Goal: Transaction & Acquisition: Purchase product/service

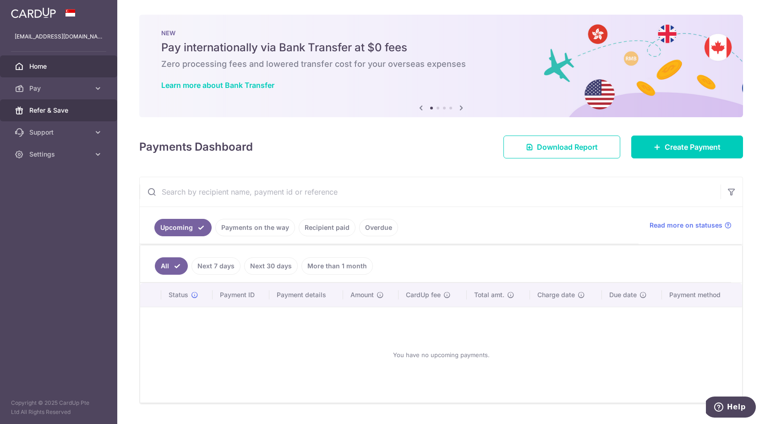
click at [72, 110] on span "Refer & Save" at bounding box center [59, 110] width 60 height 9
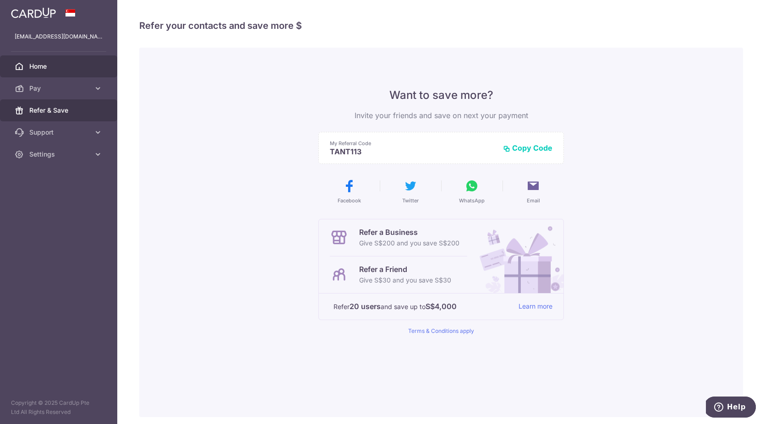
click at [57, 64] on span "Home" at bounding box center [59, 66] width 60 height 9
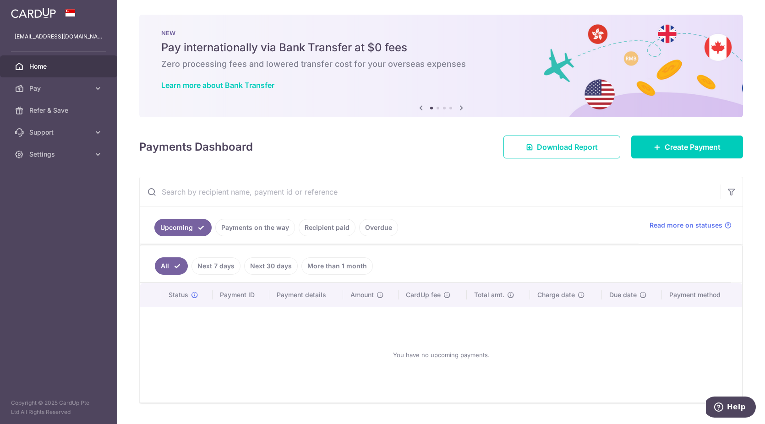
click at [283, 235] on link "Payments on the way" at bounding box center [255, 227] width 80 height 17
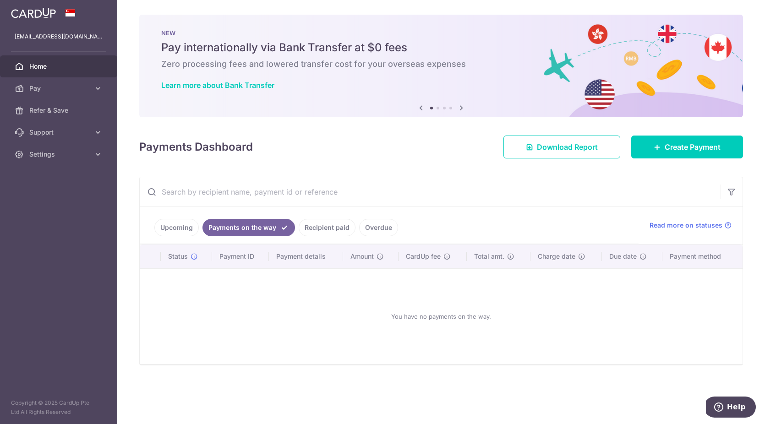
click at [306, 236] on ul "Upcoming Payments on the way Recipient paid Overdue" at bounding box center [389, 225] width 499 height 37
click at [341, 219] on link "Recipient paid" at bounding box center [327, 227] width 57 height 17
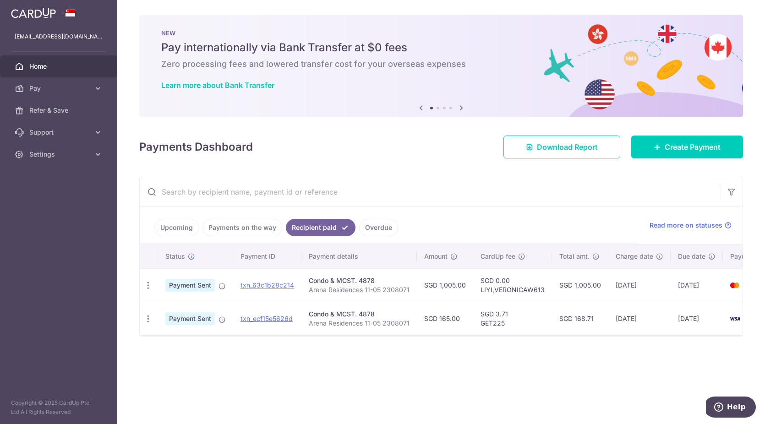
click at [168, 220] on link "Upcoming" at bounding box center [176, 227] width 44 height 17
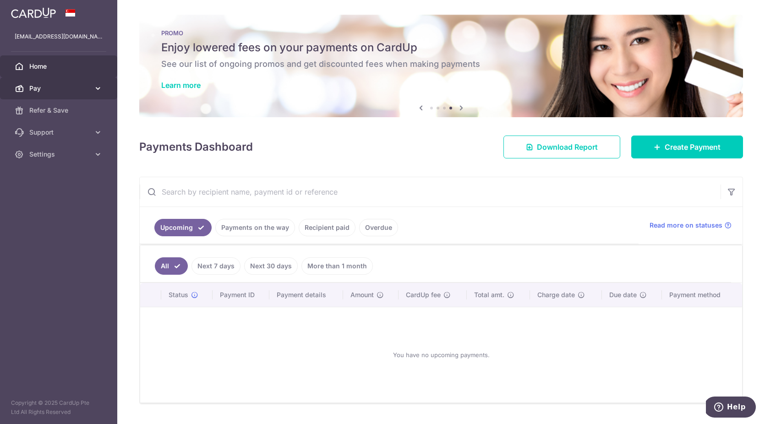
click at [71, 87] on span "Pay" at bounding box center [59, 88] width 60 height 9
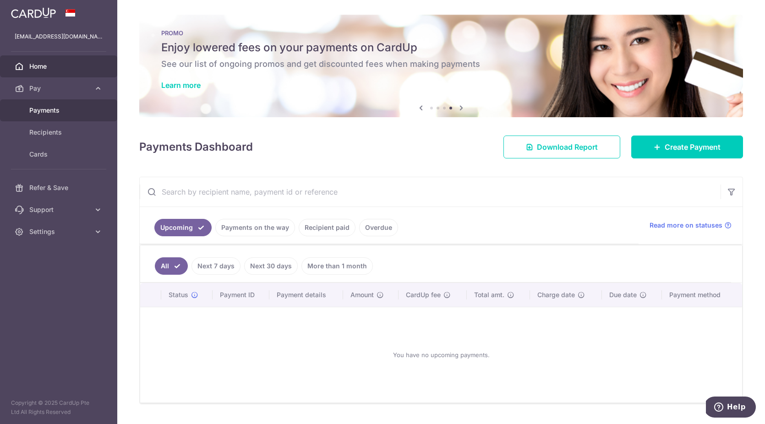
click at [73, 104] on link "Payments" at bounding box center [58, 110] width 117 height 22
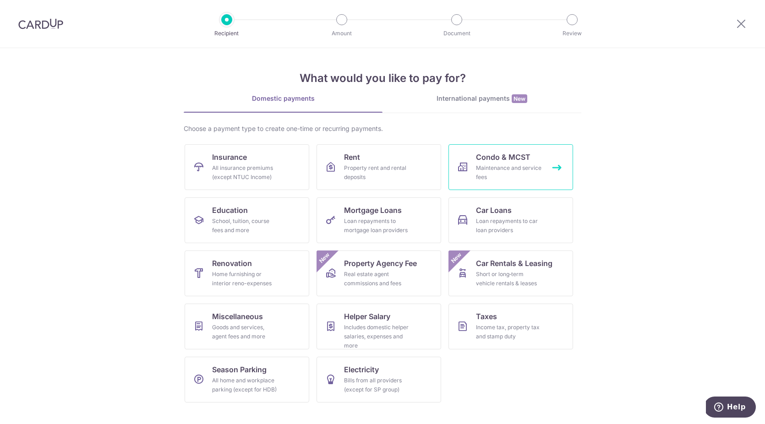
click at [458, 174] on link "Condo & MCST Maintenance and service fees" at bounding box center [510, 167] width 125 height 46
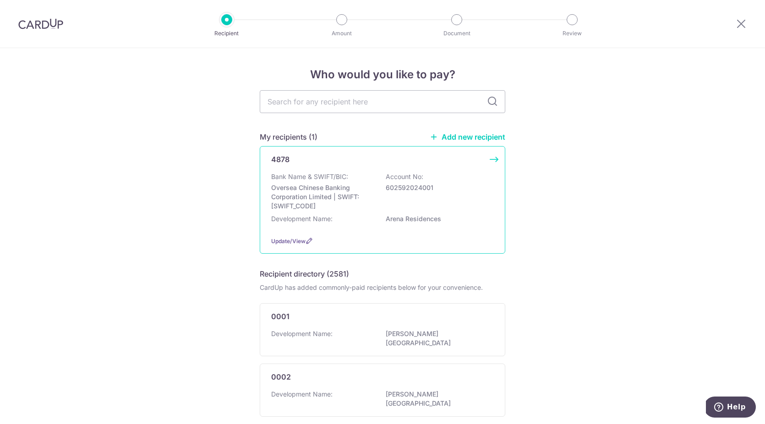
click at [369, 204] on p "Oversea Chinese Banking Corporation Limited | SWIFT: OCBCSGSGXXX" at bounding box center [322, 196] width 103 height 27
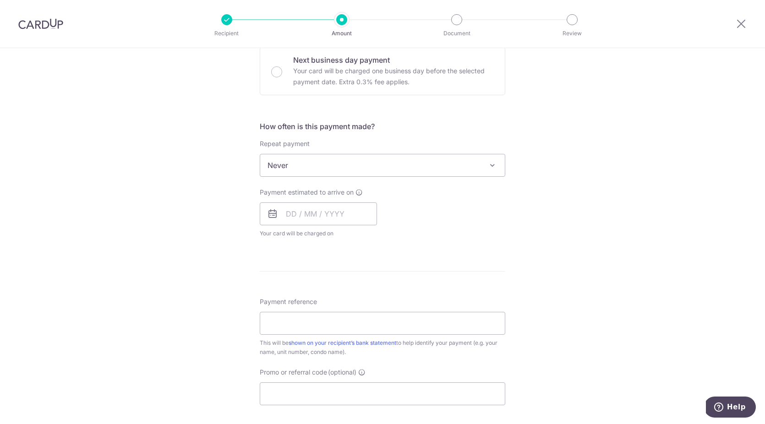
scroll to position [445, 0]
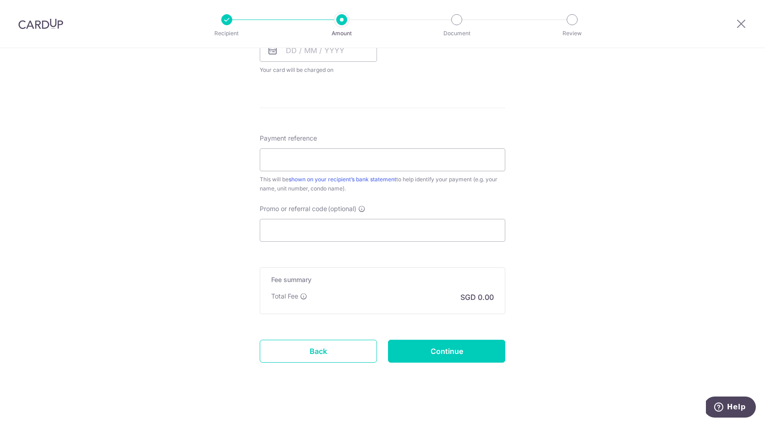
click at [364, 212] on label "Promo or referral code (optional)" at bounding box center [313, 208] width 106 height 9
click at [364, 219] on input "Promo or referral code (optional)" at bounding box center [383, 230] width 246 height 23
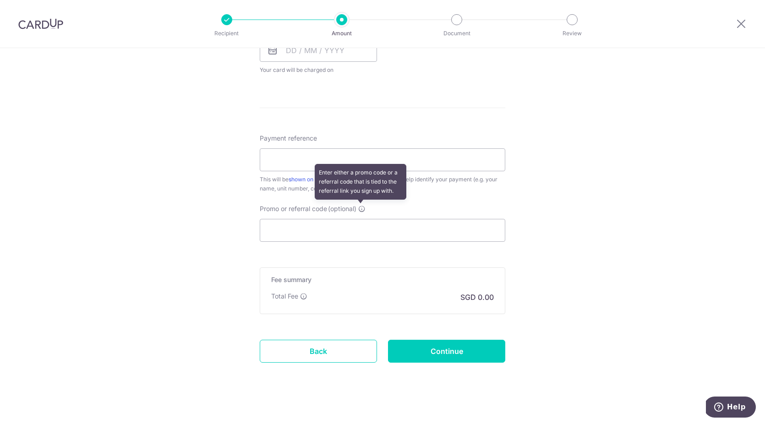
click at [362, 208] on icon at bounding box center [361, 208] width 7 height 7
click at [362, 219] on input "Promo or referral code (optional) Enter either a promo code or a referral code …" at bounding box center [383, 230] width 246 height 23
